Goal: Task Accomplishment & Management: Use online tool/utility

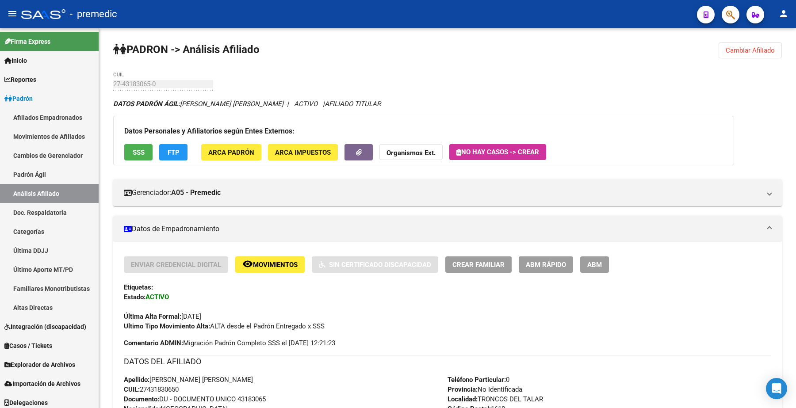
click at [738, 57] on button "Cambiar Afiliado" at bounding box center [750, 50] width 63 height 16
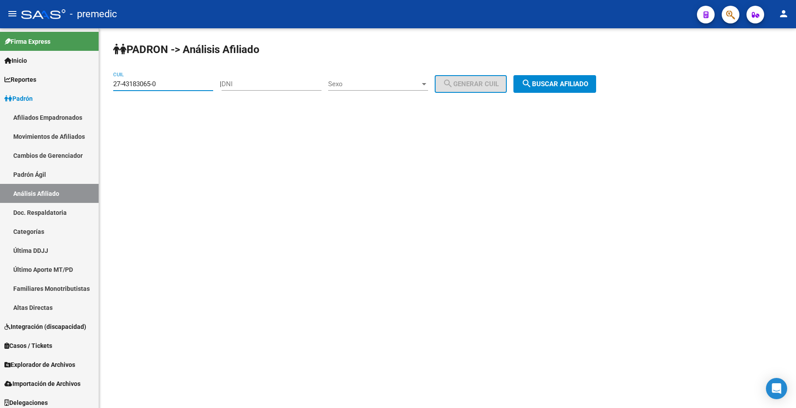
drag, startPoint x: 173, startPoint y: 82, endPoint x: 401, endPoint y: 126, distance: 232.1
click at [23, 74] on mat-sidenav-container "Firma Express Inicio Calendario SSS Instructivos Contacto OS Reportes Padrón Tr…" at bounding box center [398, 218] width 796 height 380
paste input "0-22706458-8"
click at [551, 86] on span "search Buscar afiliado" at bounding box center [555, 84] width 67 height 8
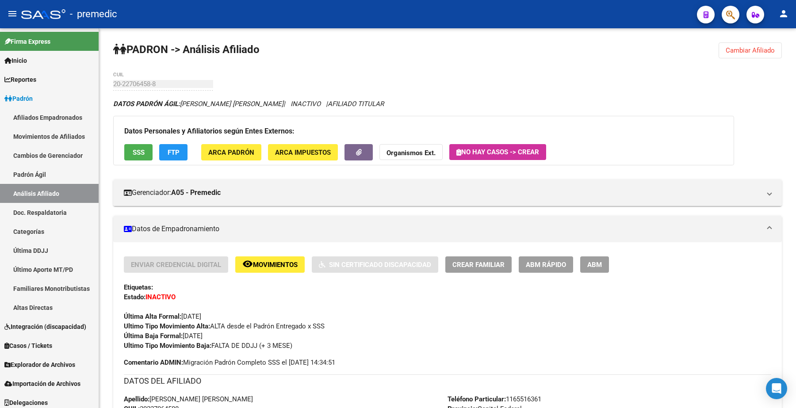
click at [754, 43] on button "Cambiar Afiliado" at bounding box center [750, 50] width 63 height 16
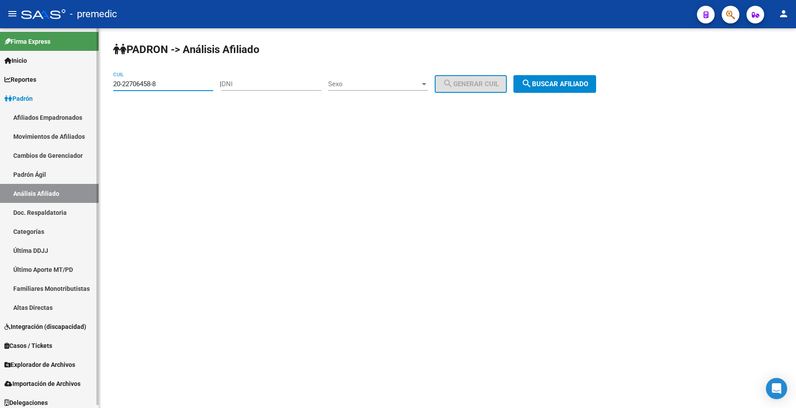
drag, startPoint x: 189, startPoint y: 82, endPoint x: 33, endPoint y: 73, distance: 155.6
click at [33, 73] on mat-sidenav-container "Firma Express Inicio Calendario SSS Instructivos Contacto OS Reportes Padrón Tr…" at bounding box center [398, 218] width 796 height 380
paste input "3-18472385-9"
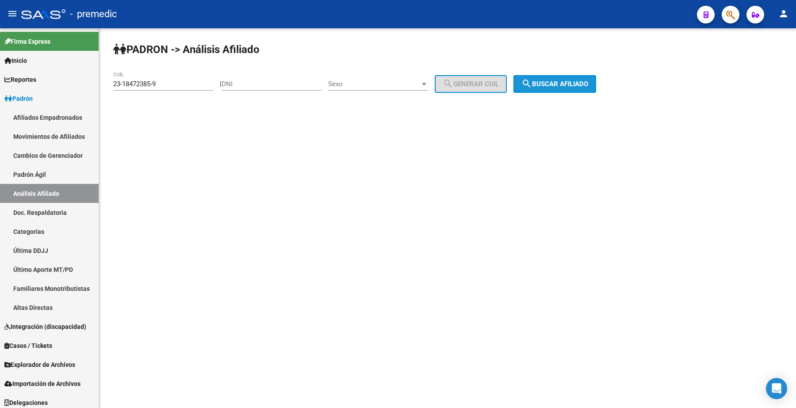
click at [532, 85] on mat-icon "search" at bounding box center [527, 83] width 11 height 11
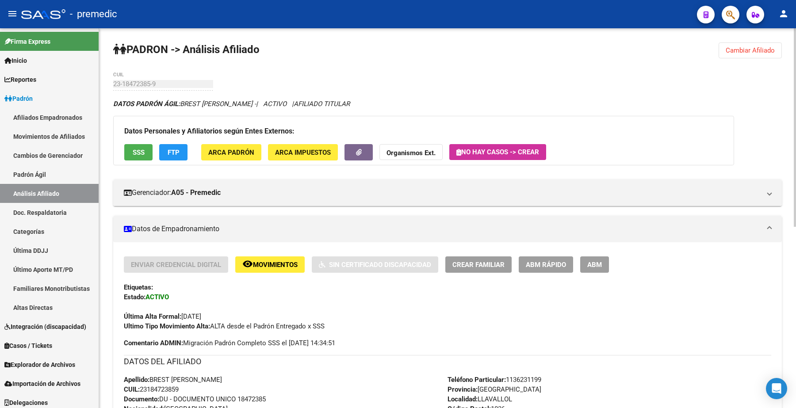
click at [753, 49] on span "Cambiar Afiliado" at bounding box center [750, 50] width 49 height 8
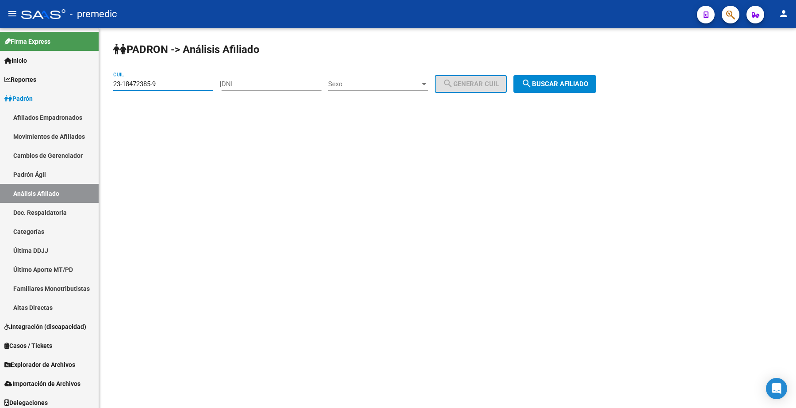
drag, startPoint x: 67, startPoint y: 79, endPoint x: 442, endPoint y: 102, distance: 376.0
click at [61, 81] on mat-sidenav-container "Firma Express Inicio Calendario SSS Instructivos Contacto OS Reportes Padrón Tr…" at bounding box center [398, 218] width 796 height 380
paste input "7-38937564-6"
type input "27-38937564-6"
click at [589, 83] on span "search Buscar afiliado" at bounding box center [555, 84] width 67 height 8
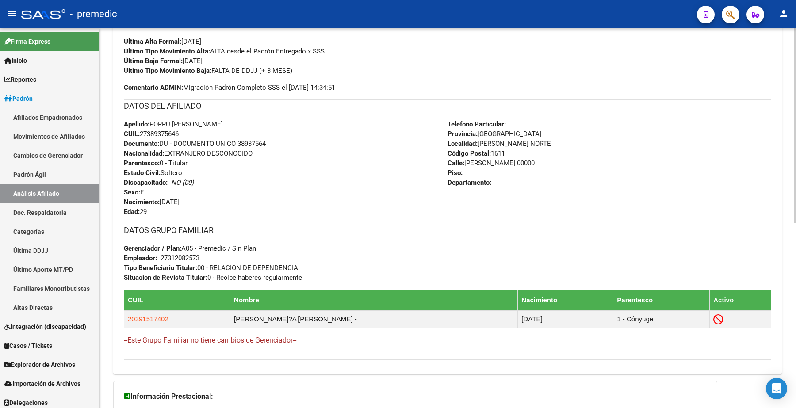
scroll to position [277, 0]
